Goal: Information Seeking & Learning: Understand process/instructions

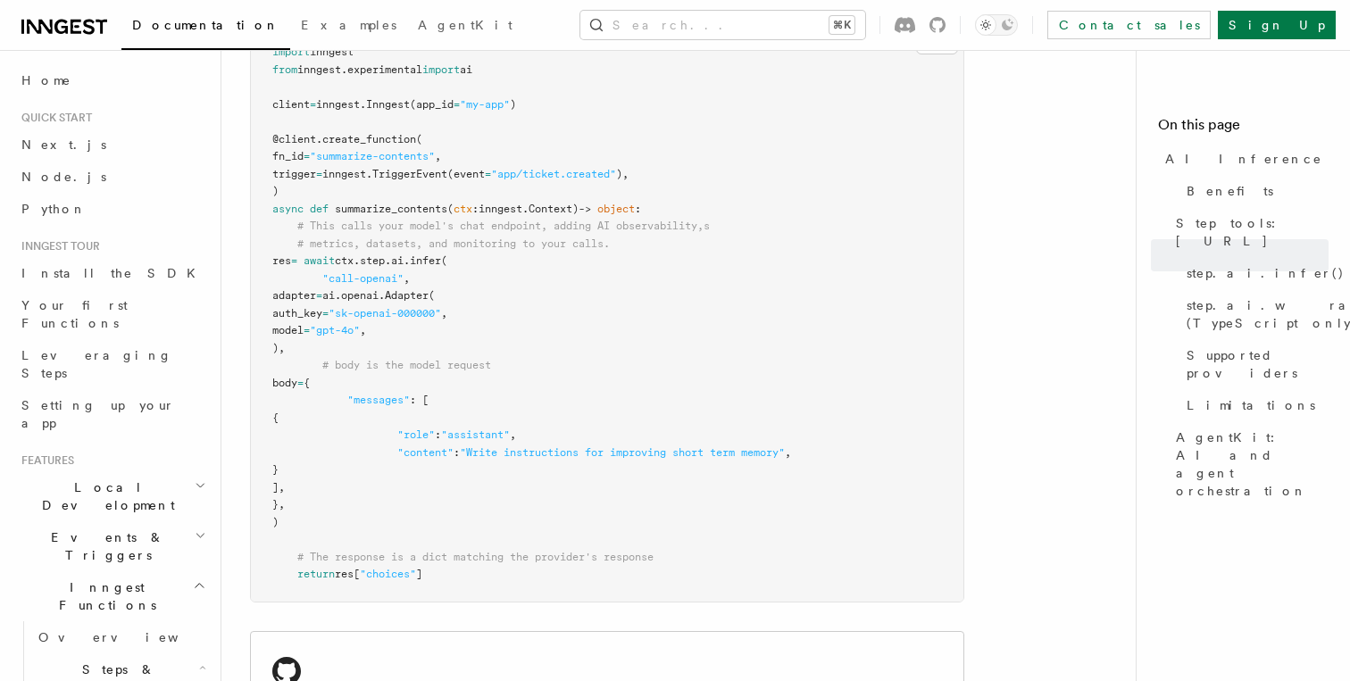
click at [375, 203] on span "summarize_contents" at bounding box center [391, 209] width 112 height 12
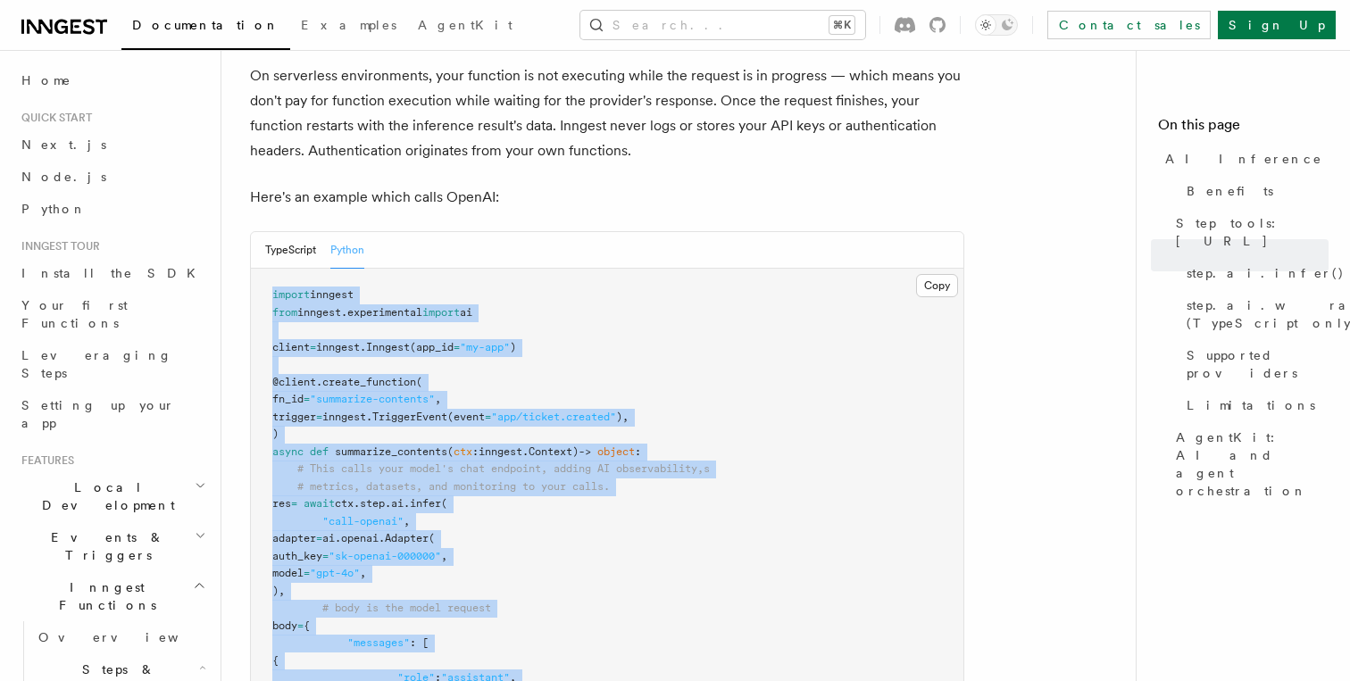
scroll to position [894, 0]
drag, startPoint x: 437, startPoint y: 562, endPoint x: 271, endPoint y: 270, distance: 336.7
click at [271, 270] on pre "import inngest from inngest . experimental import ai client = inngest . Inngest…" at bounding box center [607, 558] width 712 height 576
copy code "import inngest from inngest . experimental import ai client = inngest . Inngest…"
click at [85, 211] on link "Python" at bounding box center [112, 209] width 196 height 32
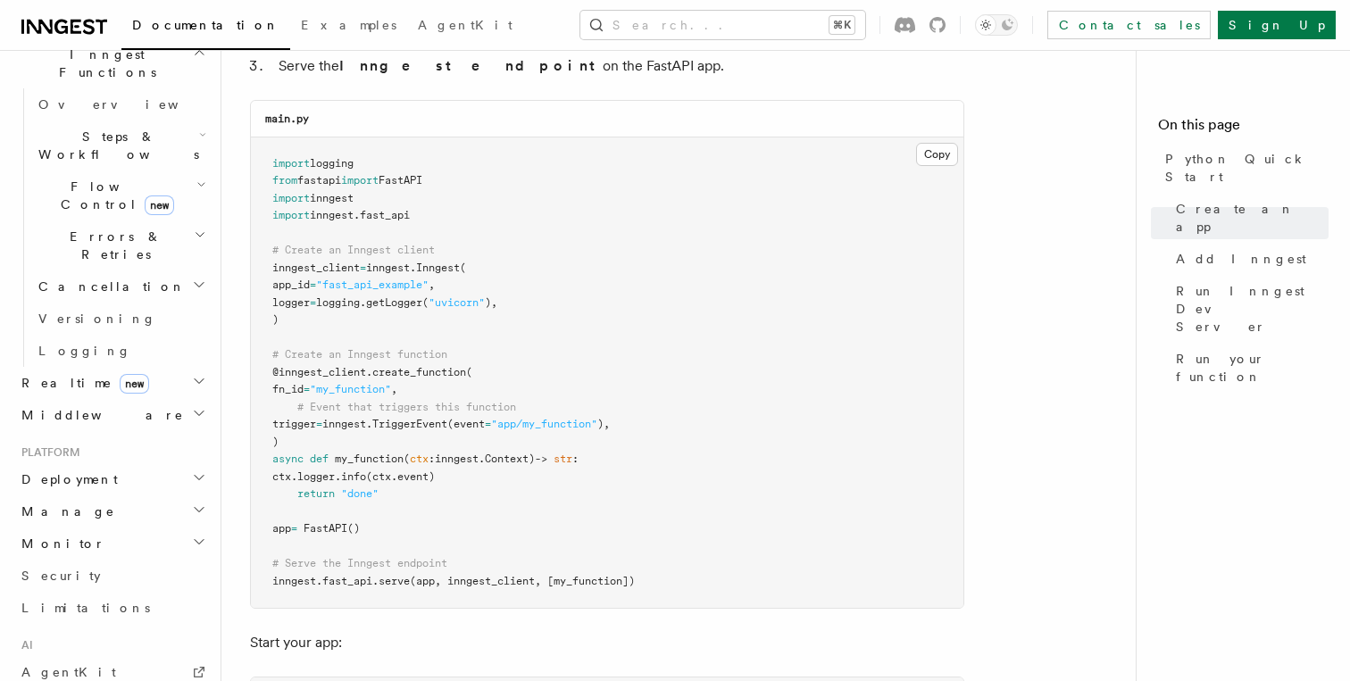
scroll to position [1229, 0]
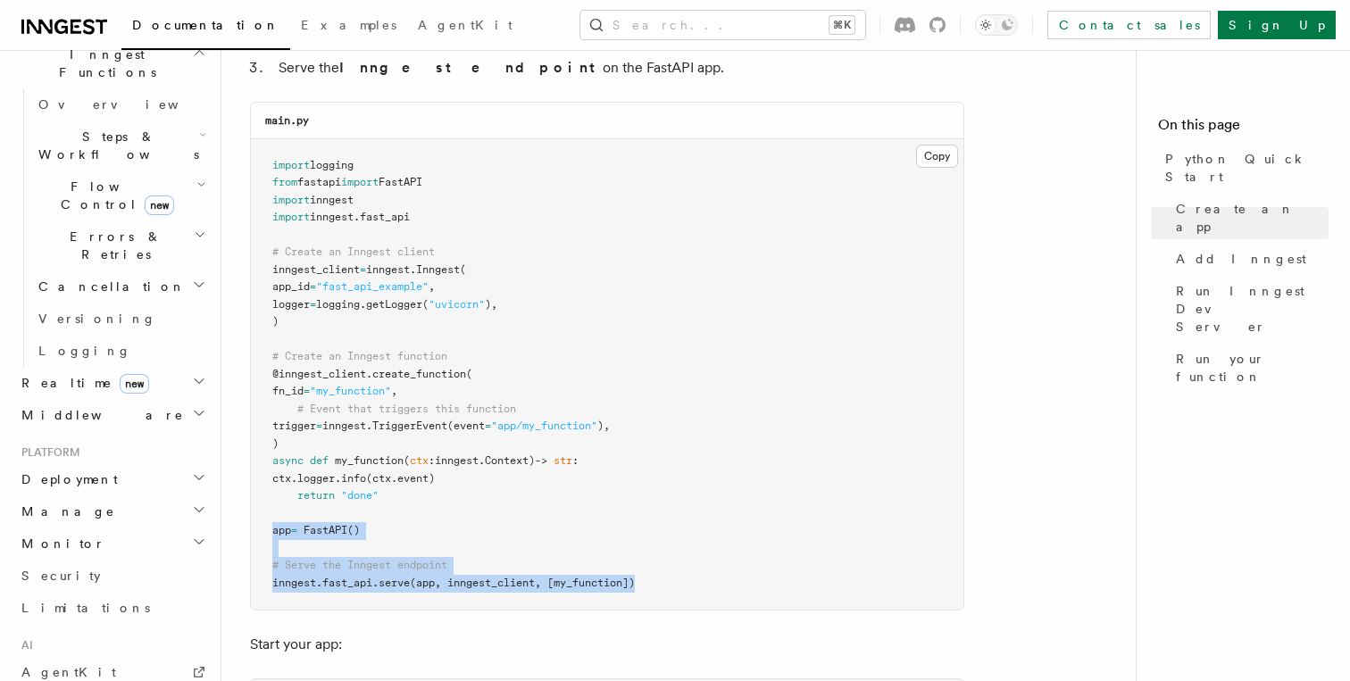
drag, startPoint x: 649, startPoint y: 580, endPoint x: 269, endPoint y: 529, distance: 383.7
click at [269, 529] on pre "import logging from fastapi import FastAPI import inngest import inngest . fast…" at bounding box center [607, 374] width 712 height 471
copy code "app = FastAPI () # Serve the Inngest endpoint inngest . fast_api . serve (app, …"
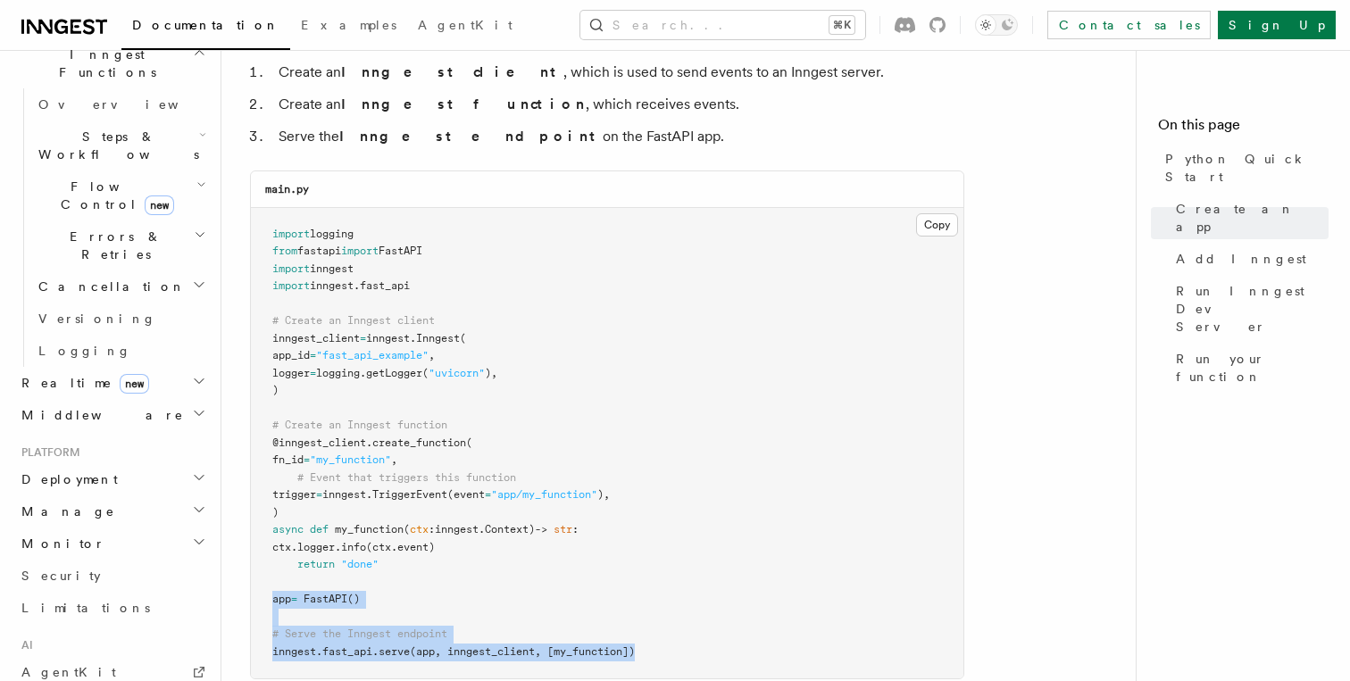
scroll to position [1186, 0]
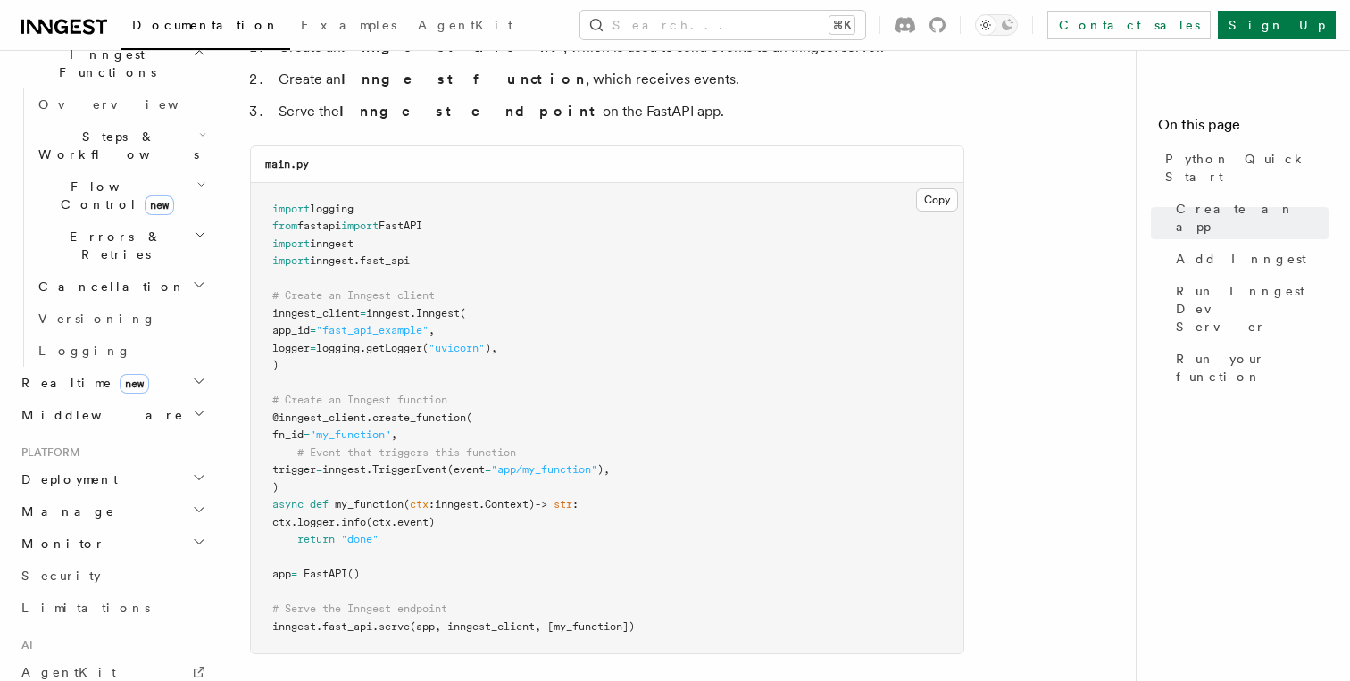
click at [367, 306] on pre "import logging from fastapi import FastAPI import inngest import inngest . fast…" at bounding box center [607, 418] width 712 height 471
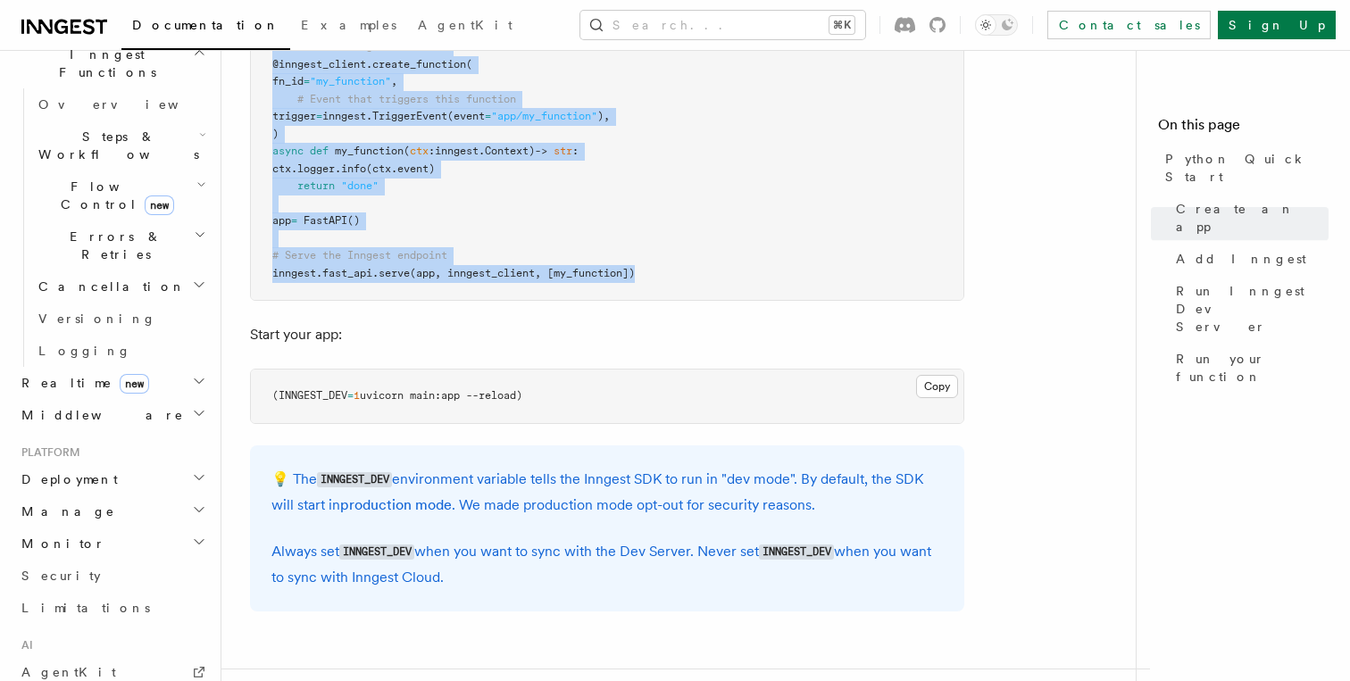
scroll to position [1537, 0]
drag, startPoint x: 271, startPoint y: 207, endPoint x: 658, endPoint y: 278, distance: 393.0
click at [658, 278] on pre "import logging from fastapi import FastAPI import inngest import inngest . fast…" at bounding box center [607, 66] width 712 height 471
copy code "import logging from fastapi import FastAPI import inngest import inngest . fast…"
drag, startPoint x: 537, startPoint y: 397, endPoint x: 273, endPoint y: 401, distance: 263.4
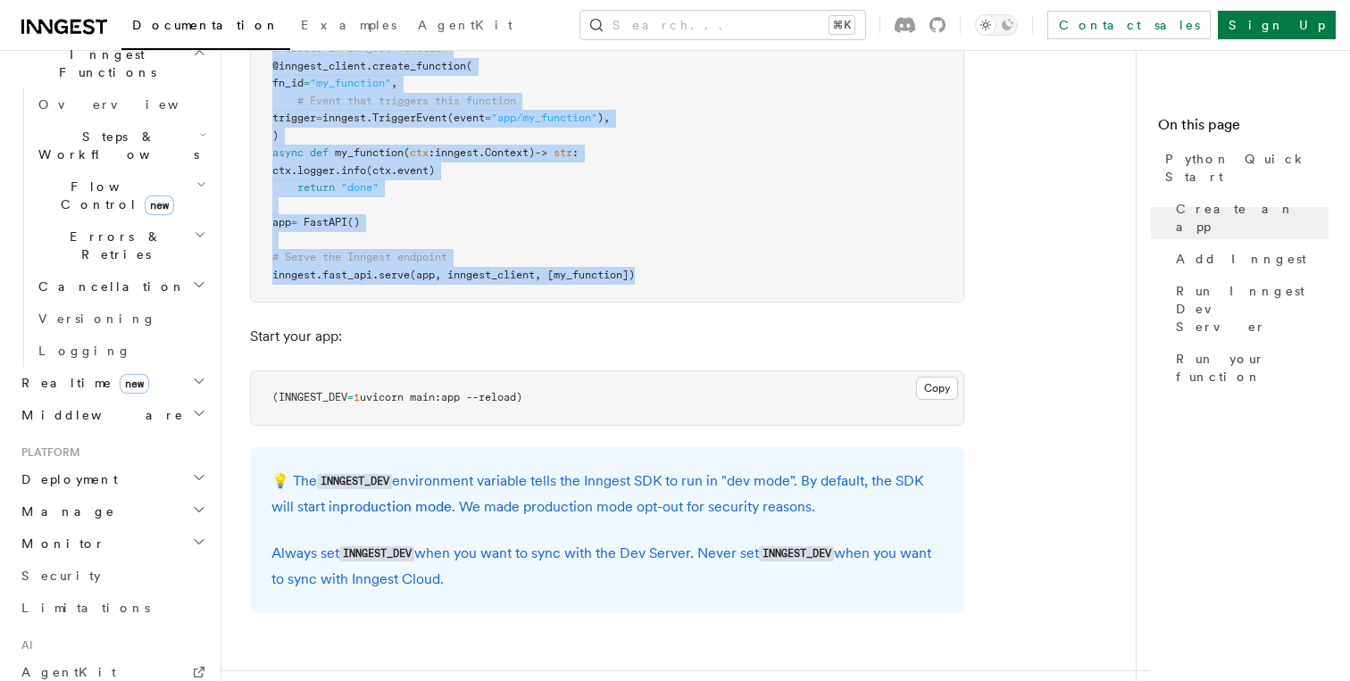
click at [273, 401] on pre "(INNGEST_DEV = 1 uvicorn main:app --reload)" at bounding box center [607, 398] width 712 height 54
copy span "(INNGEST_DEV = 1 uvicorn main:app --reload)"
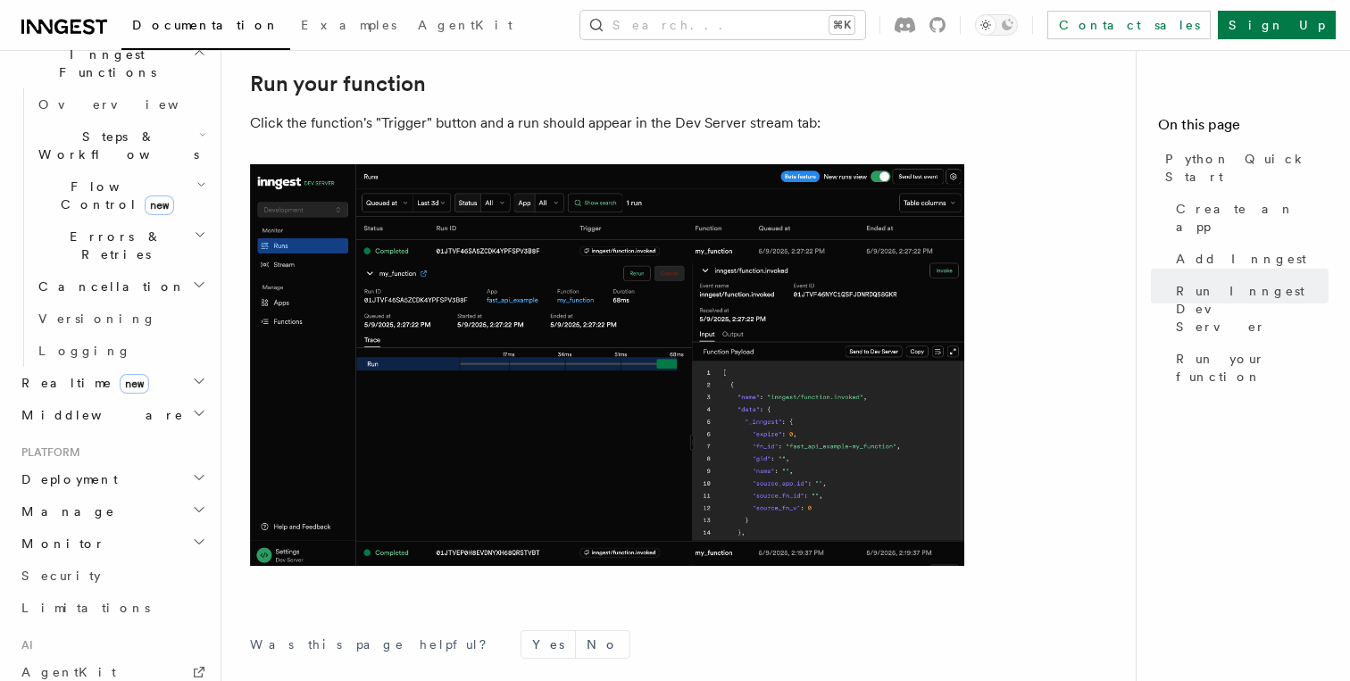
scroll to position [3587, 0]
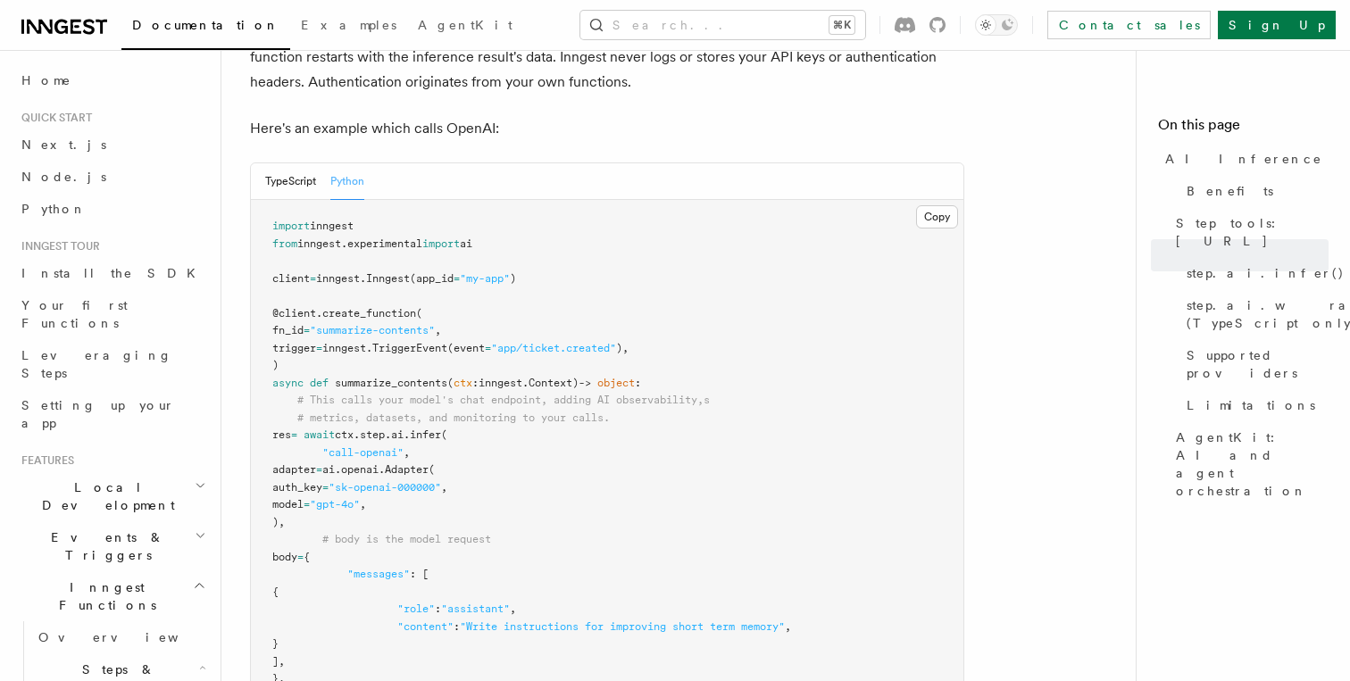
scroll to position [972, 0]
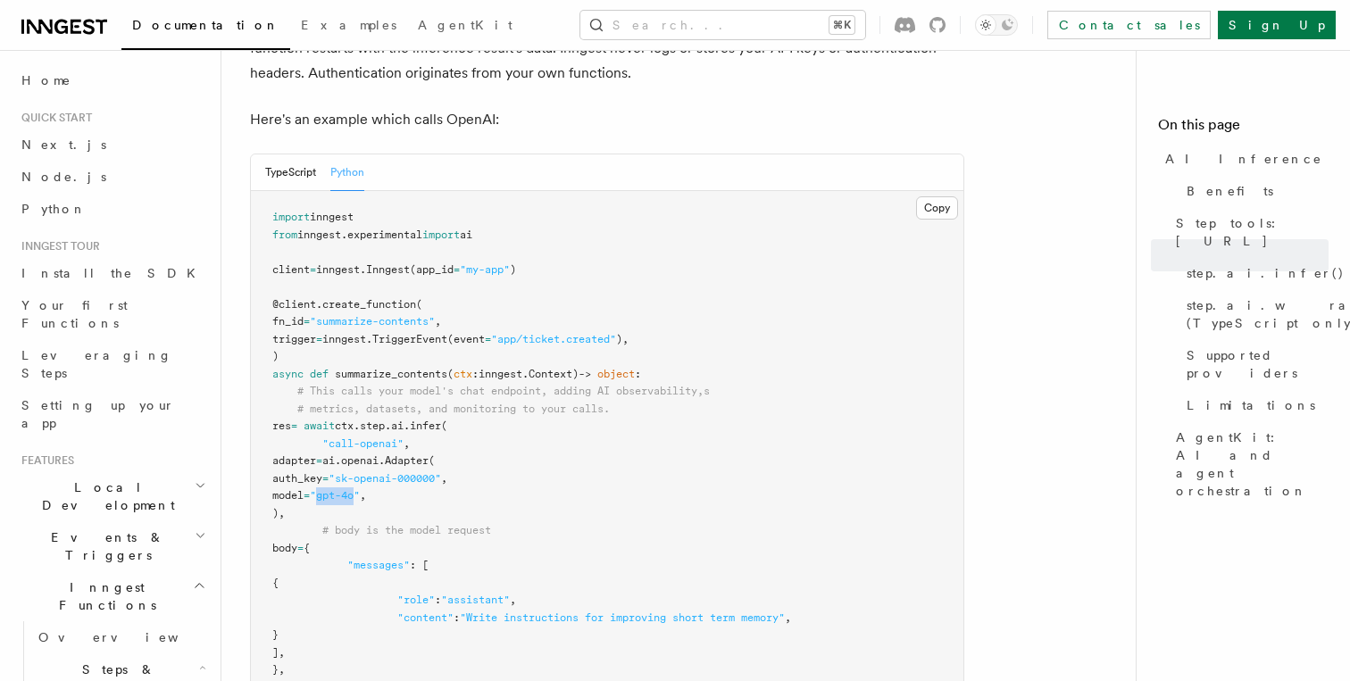
drag, startPoint x: 432, startPoint y: 473, endPoint x: 395, endPoint y: 471, distance: 37.5
click at [360, 489] on span ""gpt-4o"" at bounding box center [335, 495] width 50 height 12
copy span "gpt-4o"
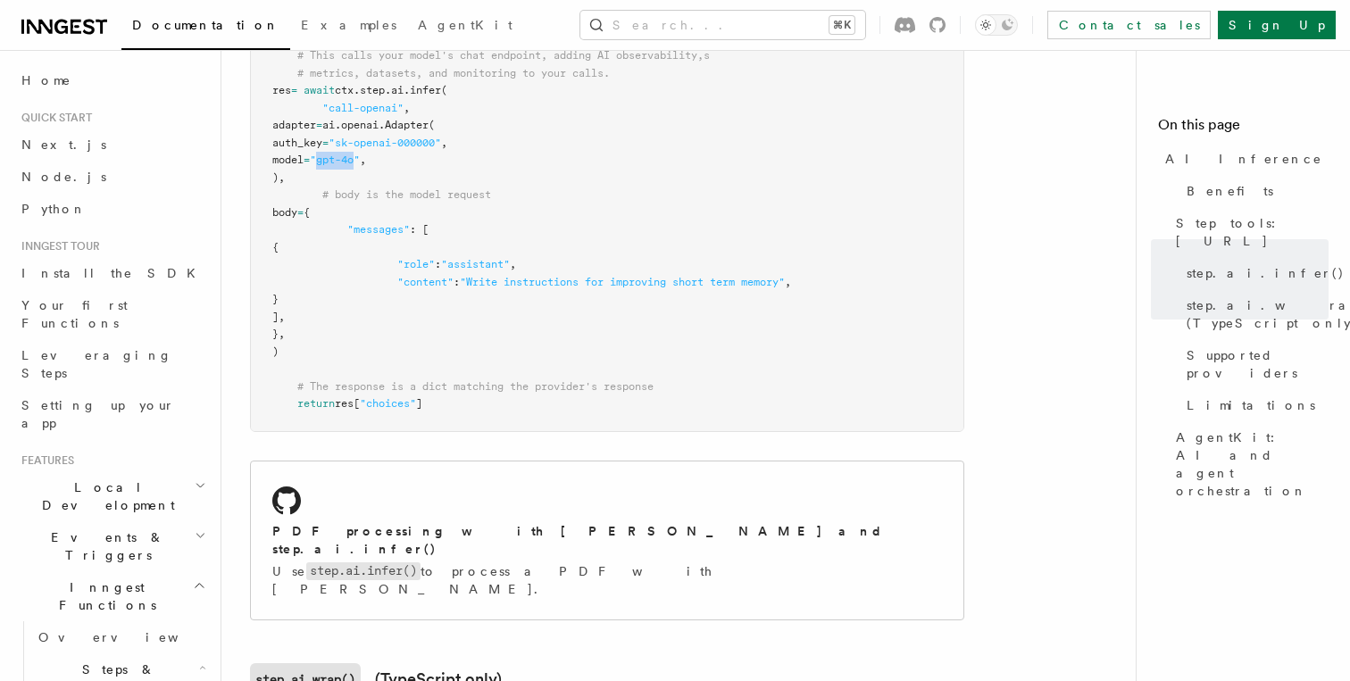
scroll to position [1312, 0]
drag, startPoint x: 438, startPoint y: 377, endPoint x: 345, endPoint y: 386, distance: 94.2
click at [345, 386] on pre "import inngest from inngest . experimental import ai client = inngest . Inngest…" at bounding box center [607, 140] width 712 height 576
copy span "res [ "choices" ]"
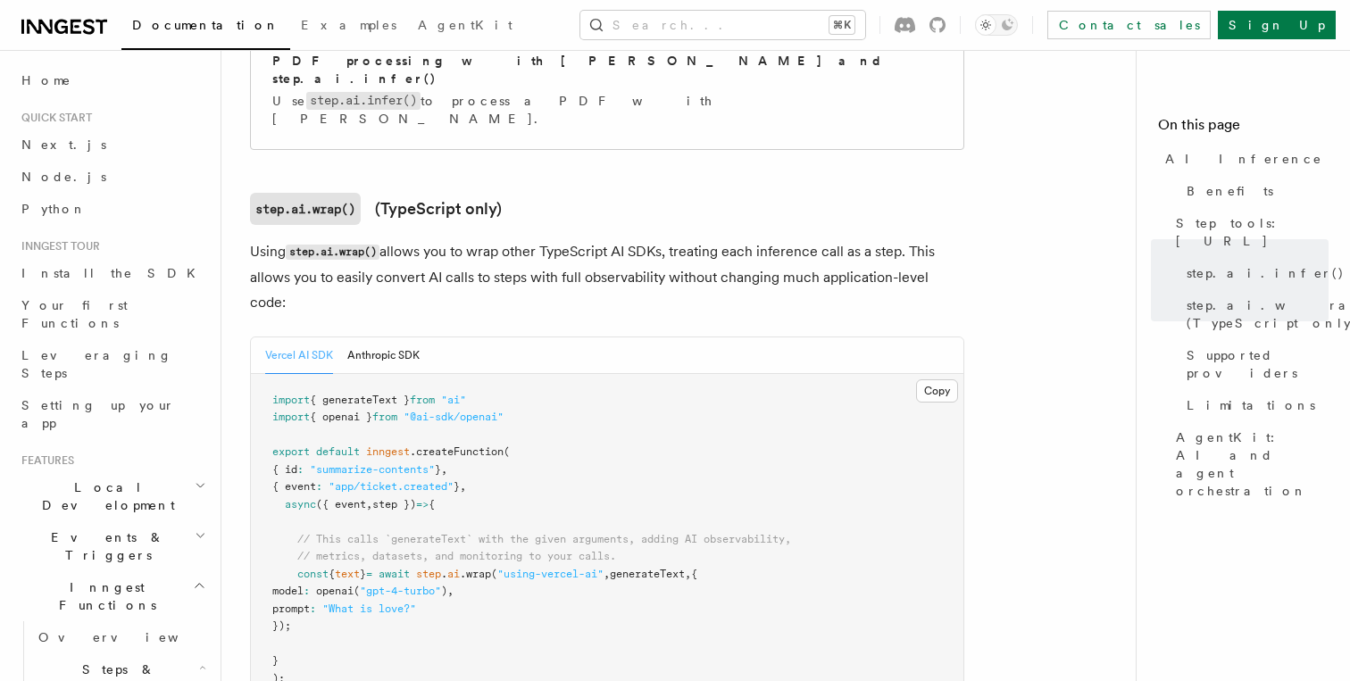
scroll to position [1779, 0]
